Goal: Transaction & Acquisition: Book appointment/travel/reservation

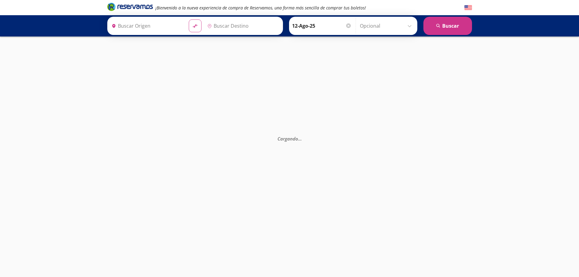
type input "[GEOGRAPHIC_DATA], [GEOGRAPHIC_DATA]"
type input "Tepic, Nayarit"
type input "Tijuana, [GEOGRAPHIC_DATA][US_STATE]"
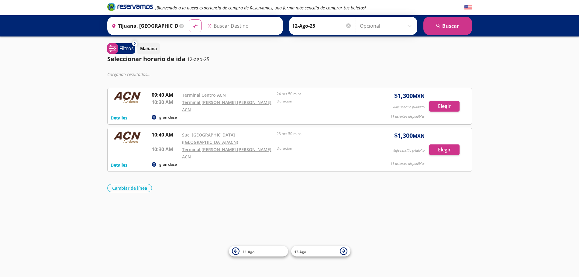
type input "[GEOGRAPHIC_DATA], [GEOGRAPHIC_DATA]"
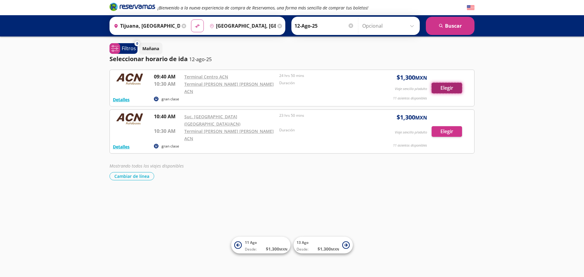
click at [454, 85] on button "Elegir" at bounding box center [447, 88] width 30 height 11
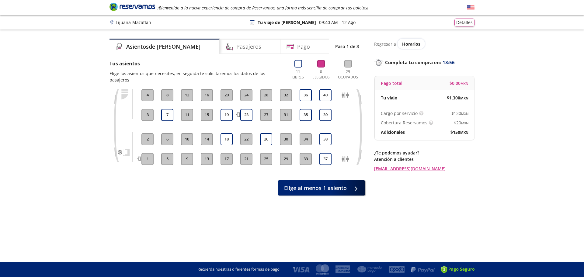
click at [472, 9] on img at bounding box center [471, 8] width 8 height 8
